Goal: Information Seeking & Learning: Learn about a topic

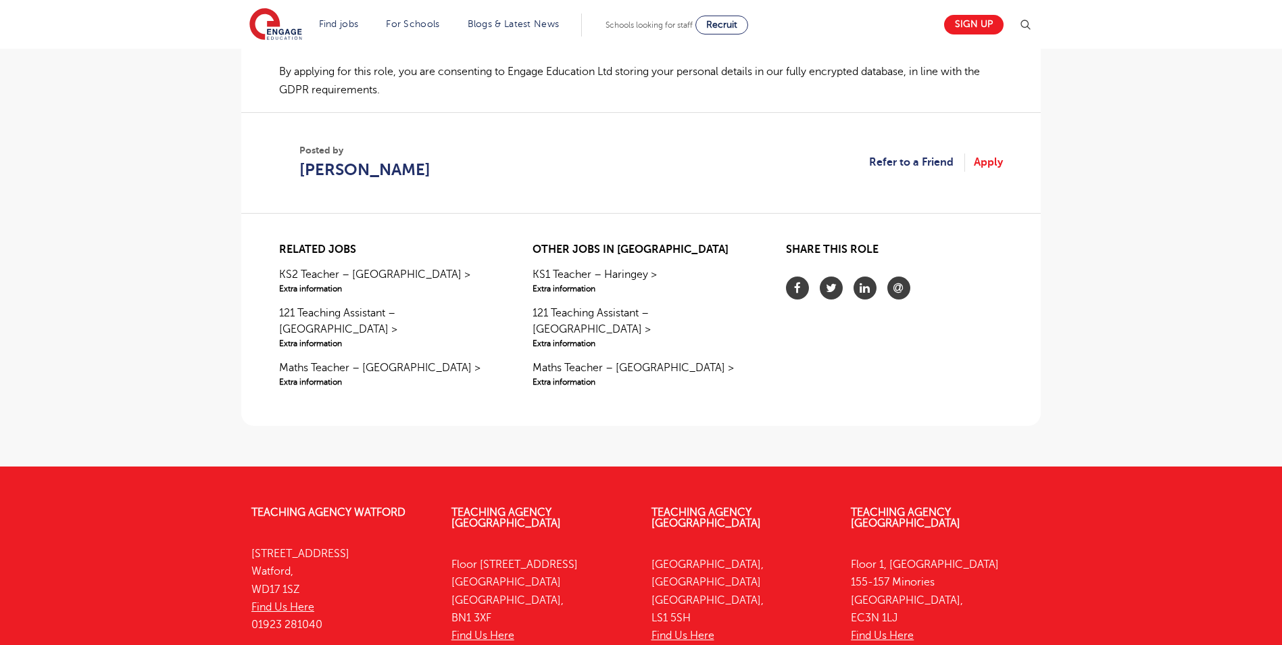
scroll to position [1014, 0]
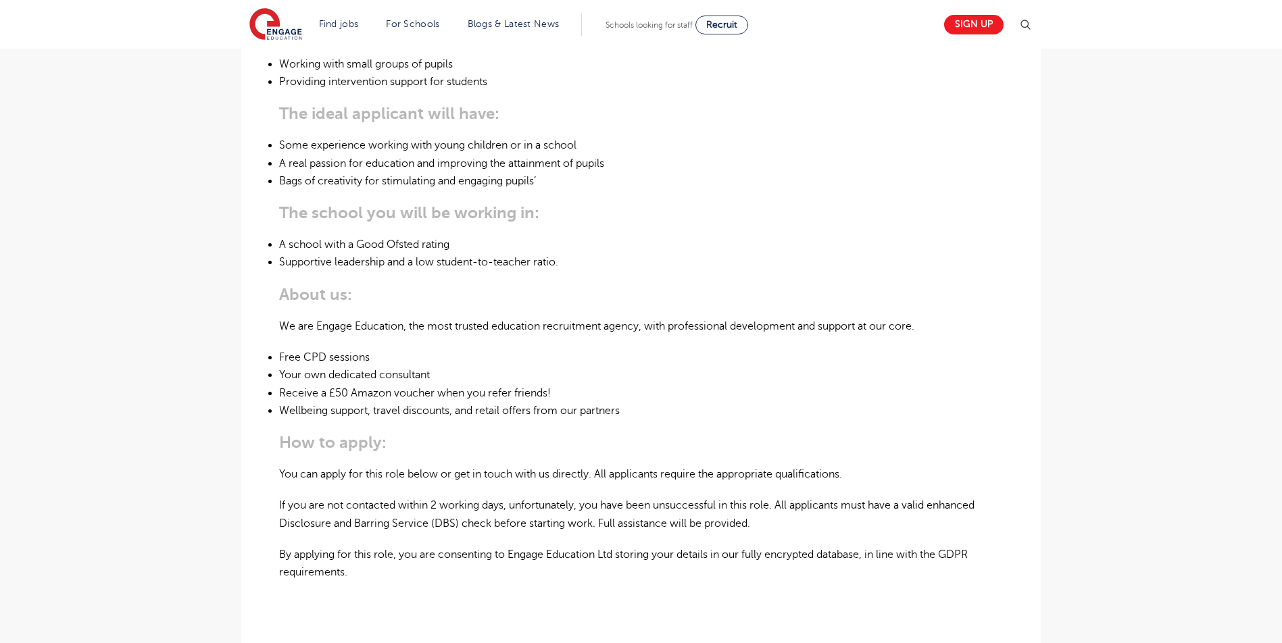
scroll to position [608, 0]
